Goal: Task Accomplishment & Management: Use online tool/utility

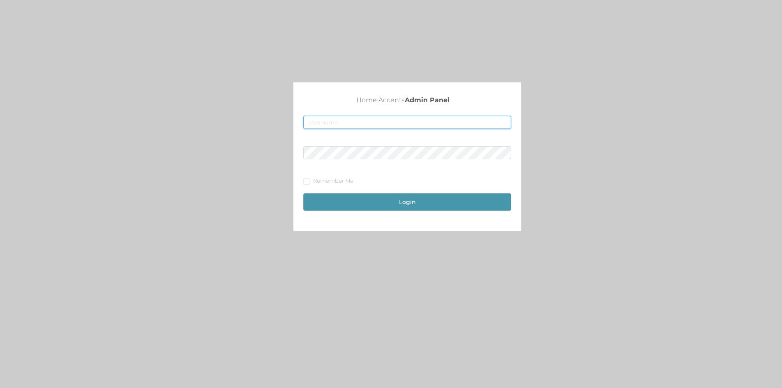
click at [405, 121] on input "text" at bounding box center [407, 122] width 208 height 13
type input "[EMAIL_ADDRESS][DOMAIN_NAME]"
click at [396, 203] on button "Login" at bounding box center [407, 201] width 208 height 17
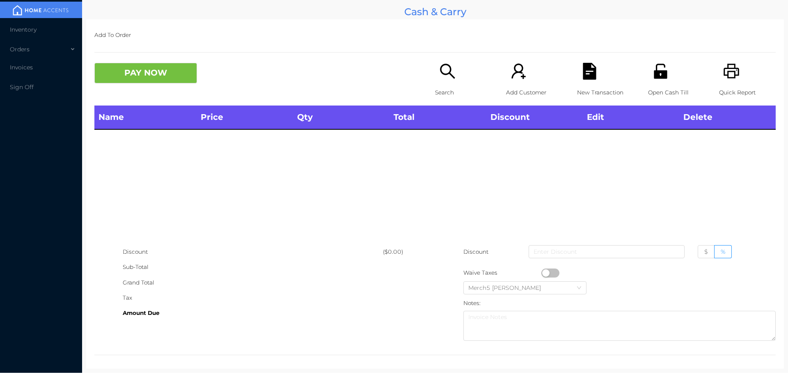
click at [457, 60] on div "Add To Order PAY NOW Search Add Customer New Transaction Open Cash Till Quick R…" at bounding box center [435, 193] width 698 height 349
click at [454, 71] on div "Search" at bounding box center [463, 84] width 57 height 43
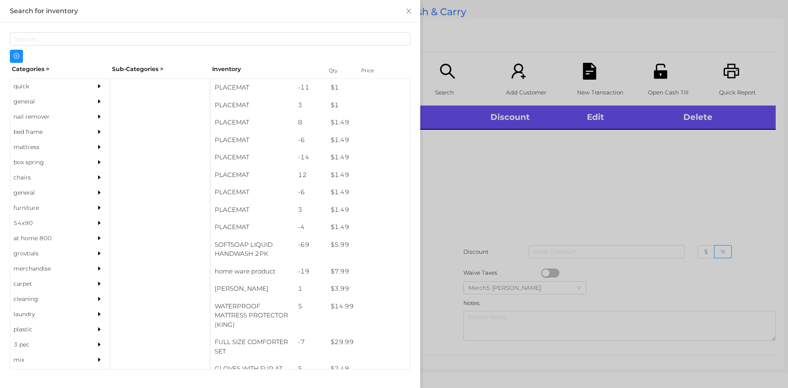
click at [76, 105] on div "general" at bounding box center [47, 101] width 75 height 15
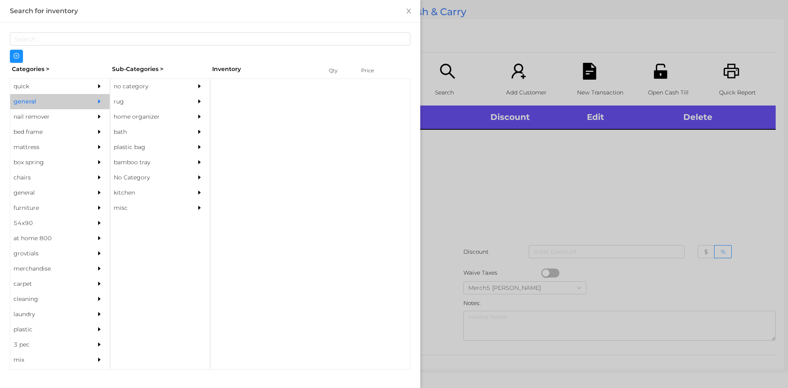
click at [167, 83] on div "no category" at bounding box center [147, 86] width 75 height 15
click at [179, 85] on div "no category" at bounding box center [147, 86] width 75 height 15
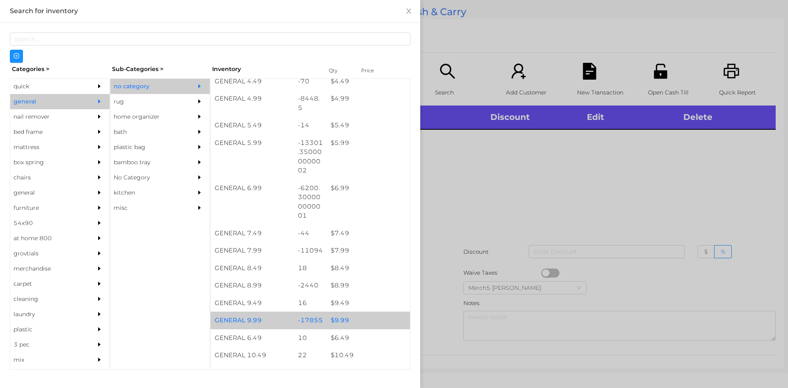
scroll to position [410, 0]
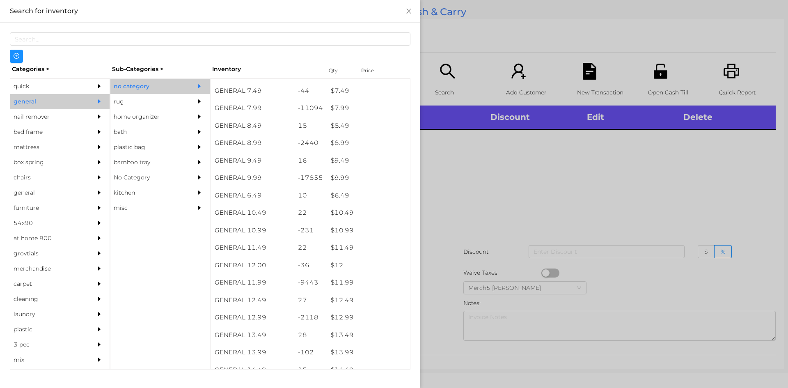
click at [467, 174] on div at bounding box center [394, 194] width 788 height 388
